Goal: Find specific page/section: Find specific page/section

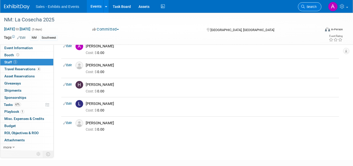
click at [309, 5] on span "Search" at bounding box center [310, 7] width 12 height 4
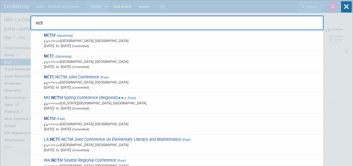
type input "nctm"
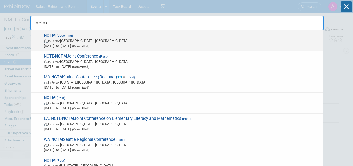
click at [164, 39] on span "In-Person [GEOGRAPHIC_DATA], [GEOGRAPHIC_DATA]" at bounding box center [182, 40] width 276 height 5
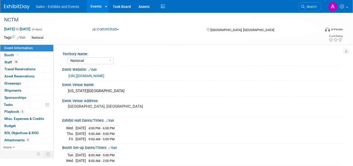
select select "National"
click at [29, 60] on link "14 Staff 14" at bounding box center [26, 62] width 53 height 7
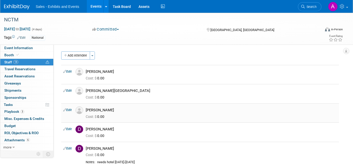
click at [134, 106] on td "Courtney Woodberry Cost: $ 0.00" at bounding box center [211, 112] width 255 height 19
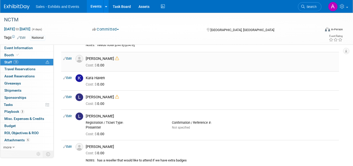
scroll to position [120, 0]
